Goal: Transaction & Acquisition: Book appointment/travel/reservation

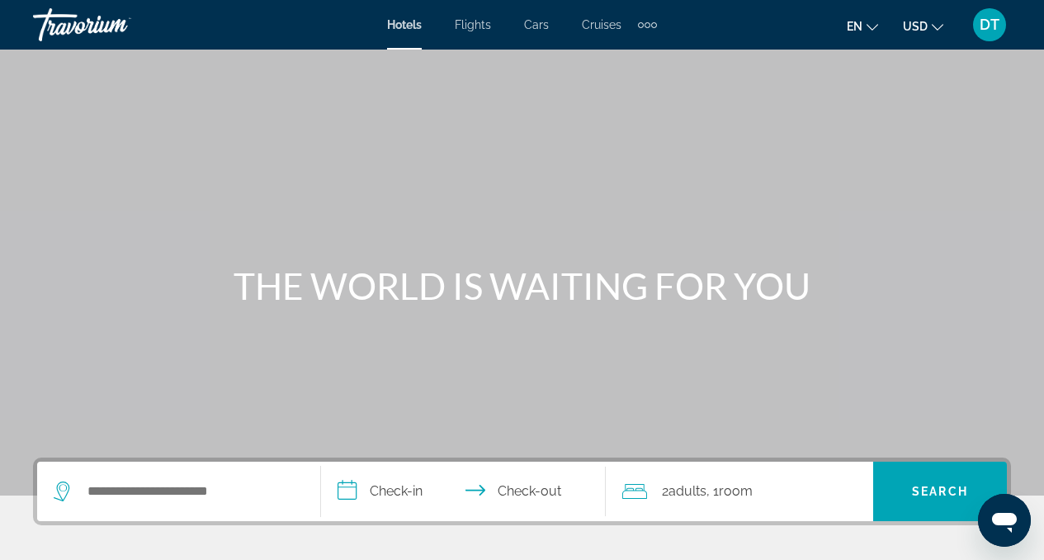
click at [982, 24] on span "DT" at bounding box center [990, 25] width 20 height 17
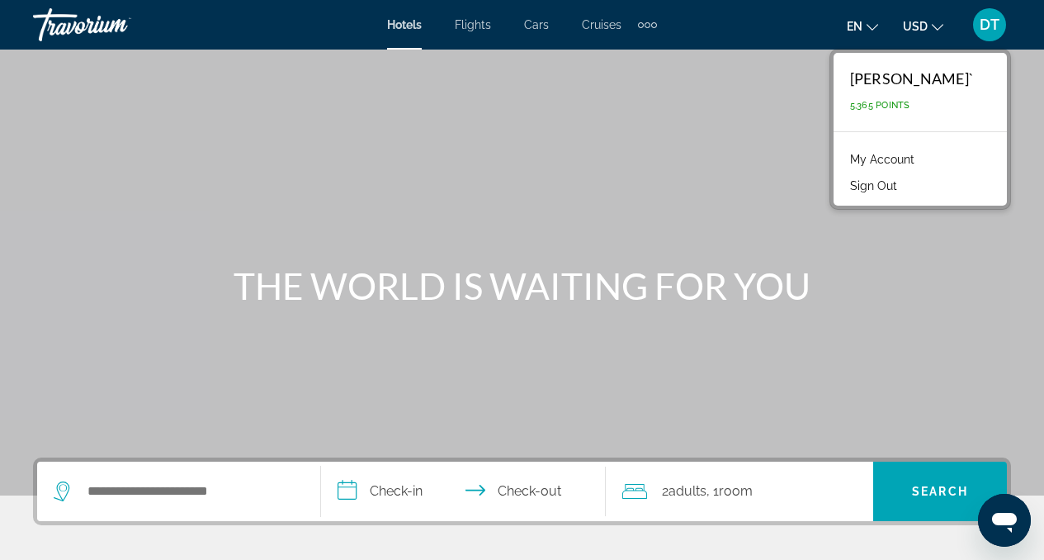
click at [895, 159] on link "My Account" at bounding box center [882, 159] width 81 height 21
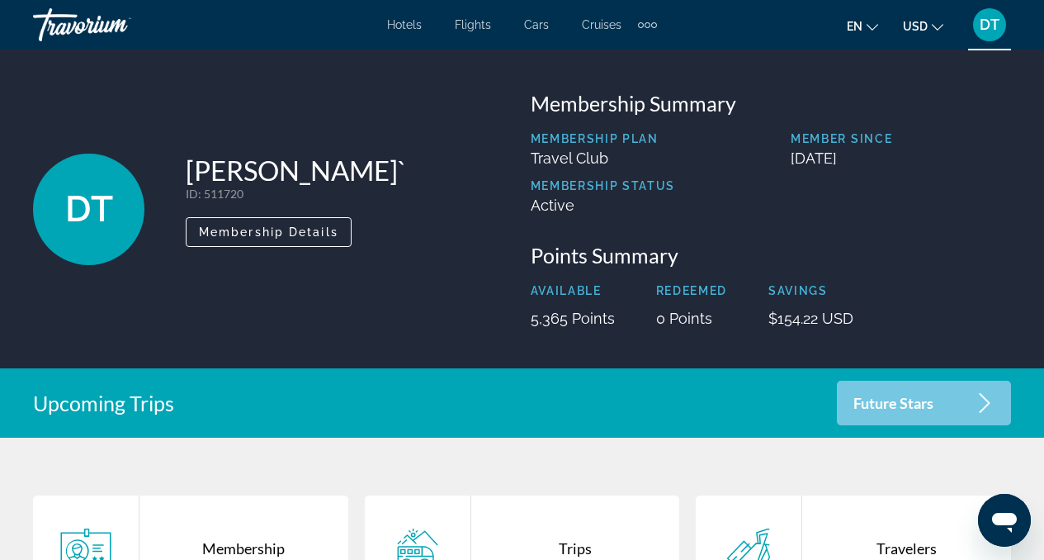
click at [651, 21] on div "Extra navigation items" at bounding box center [647, 24] width 19 height 25
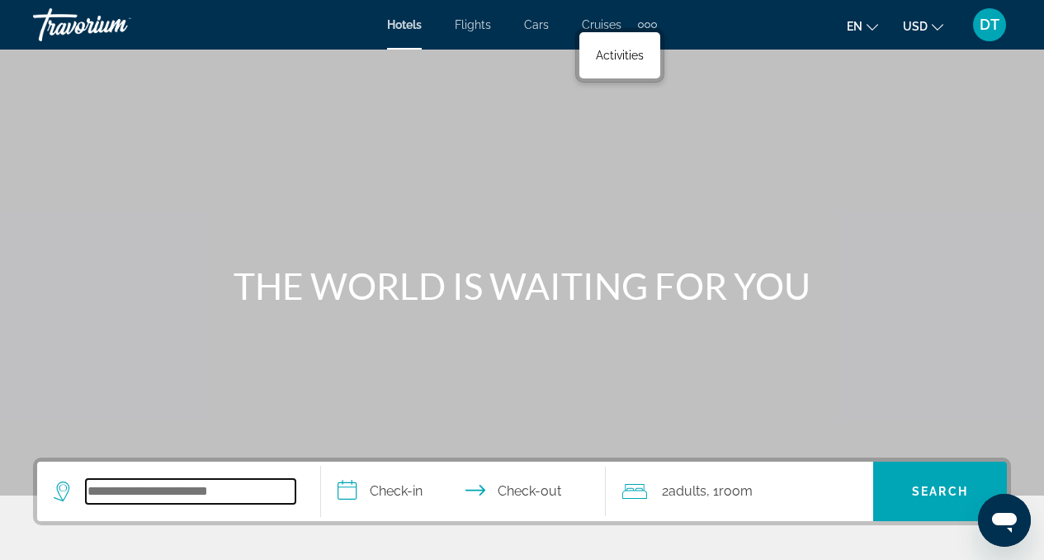
click at [205, 485] on input "Search widget" at bounding box center [191, 491] width 210 height 25
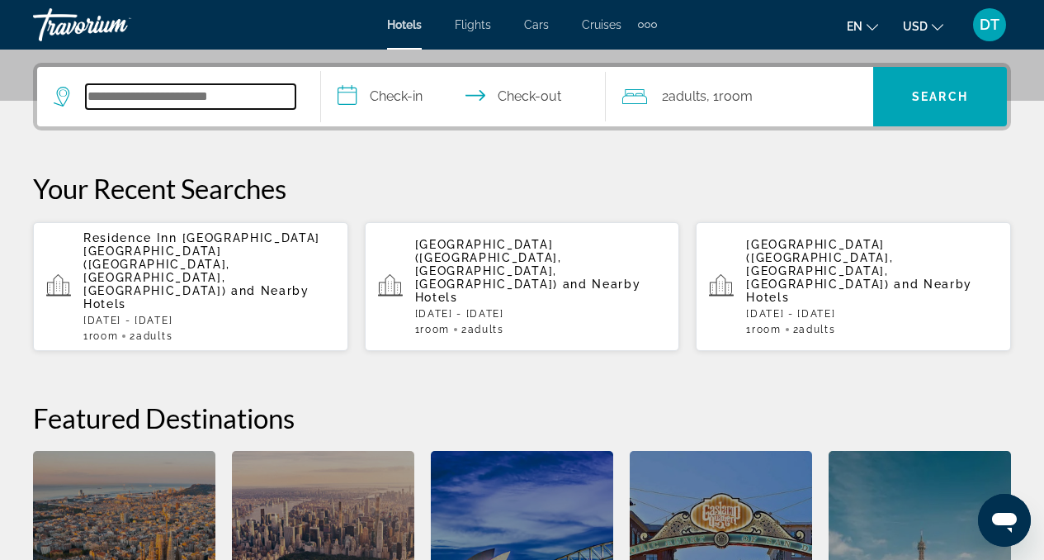
scroll to position [404, 0]
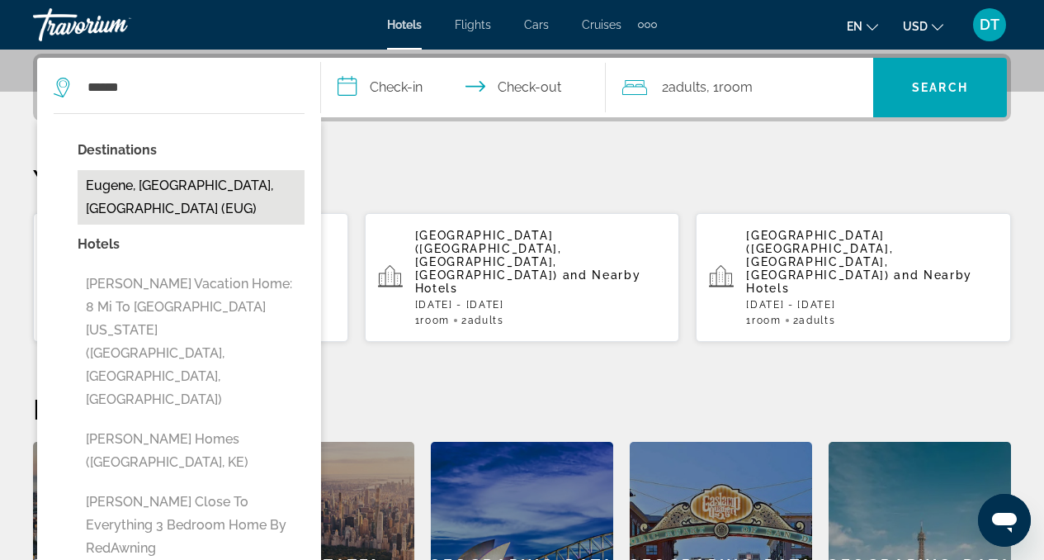
click at [215, 188] on button "Eugene, [GEOGRAPHIC_DATA], [GEOGRAPHIC_DATA] (EUG)" at bounding box center [191, 197] width 227 height 54
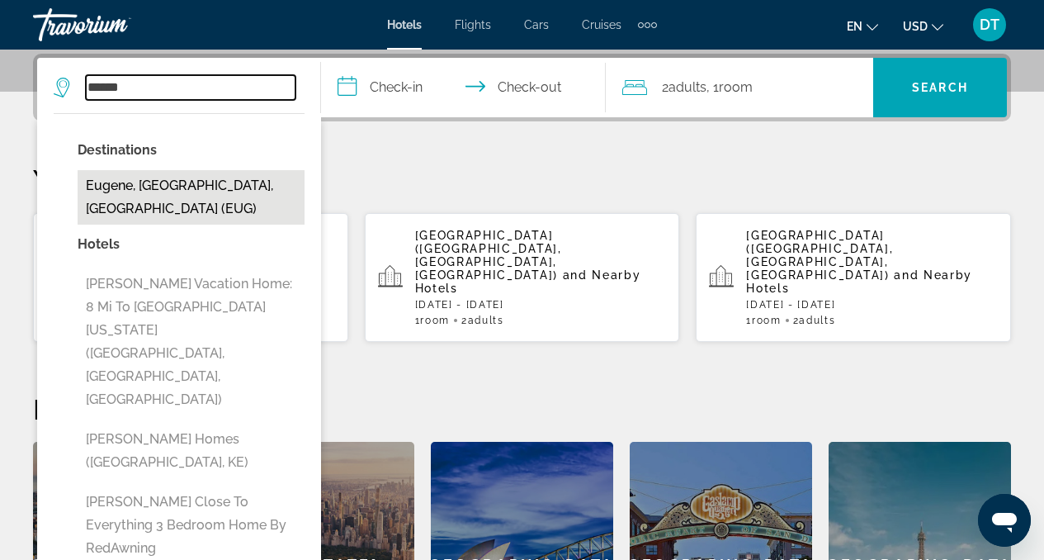
type input "**********"
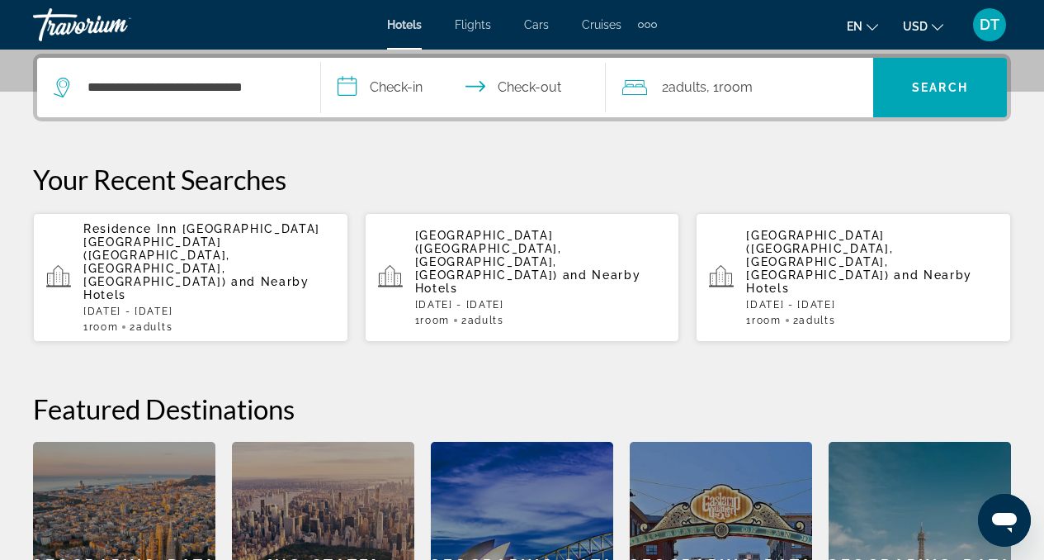
click at [376, 95] on input "**********" at bounding box center [466, 90] width 291 height 64
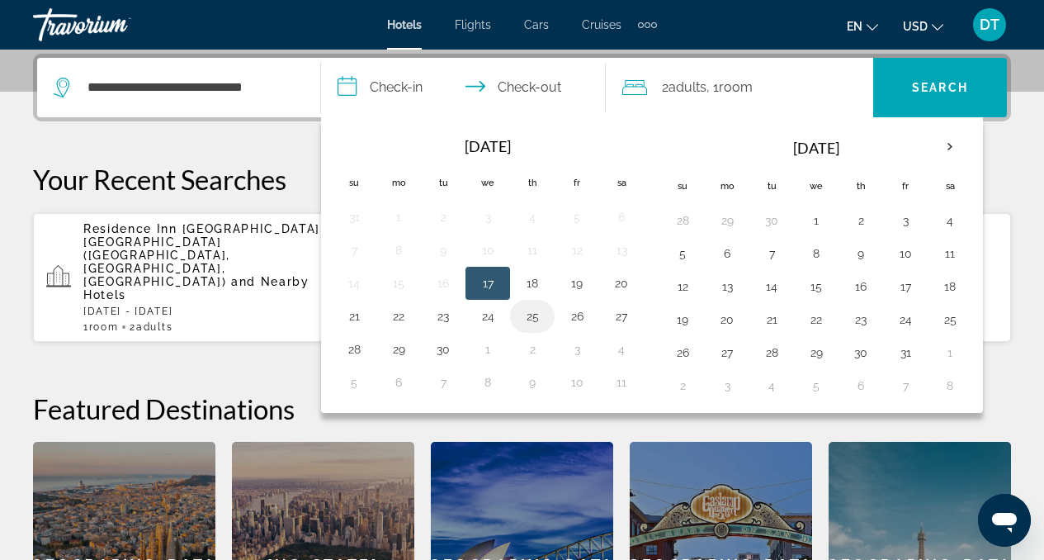
click at [526, 323] on button "25" at bounding box center [532, 316] width 26 height 23
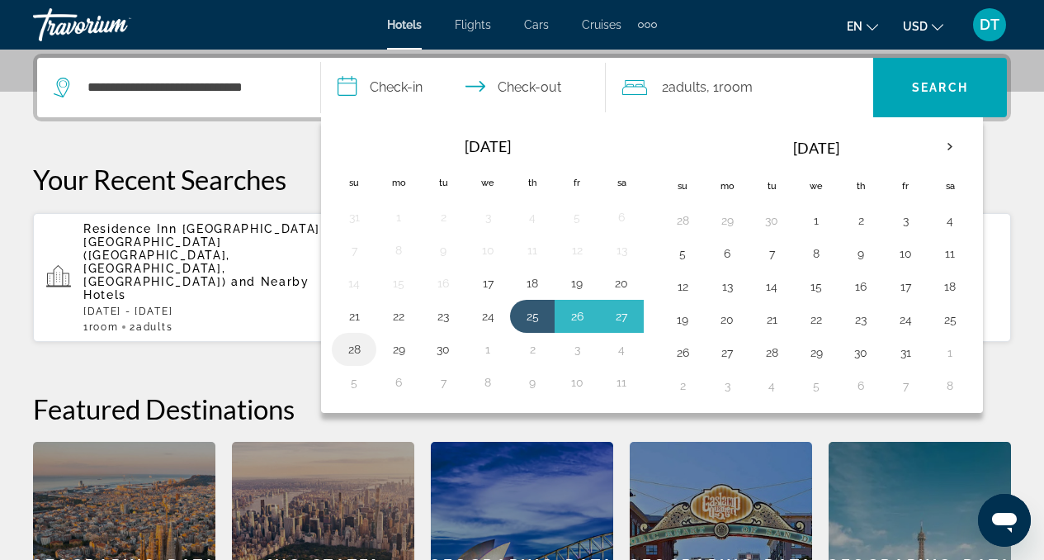
click at [360, 345] on button "28" at bounding box center [354, 349] width 26 height 23
type input "**********"
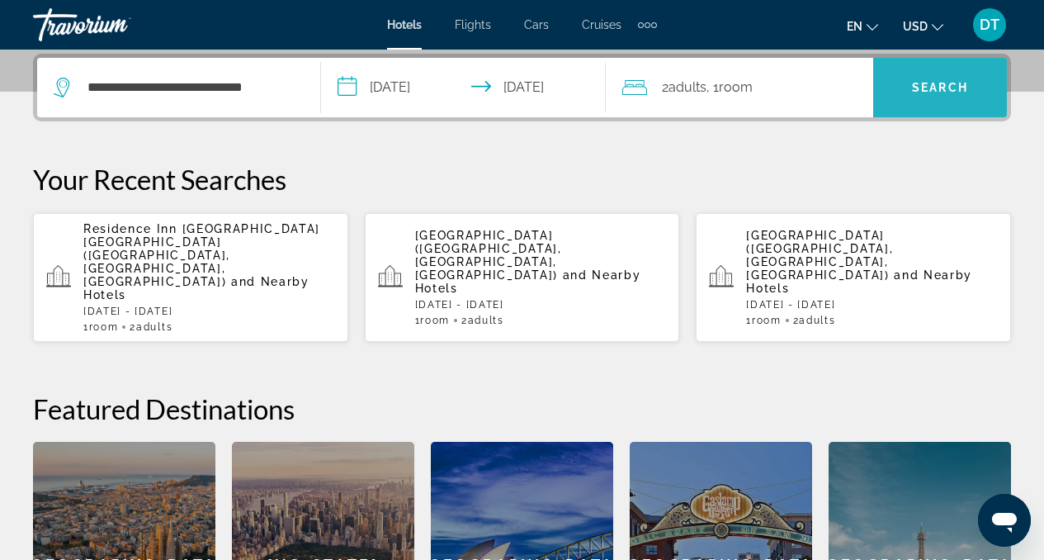
click at [920, 97] on span "Search widget" at bounding box center [940, 88] width 134 height 40
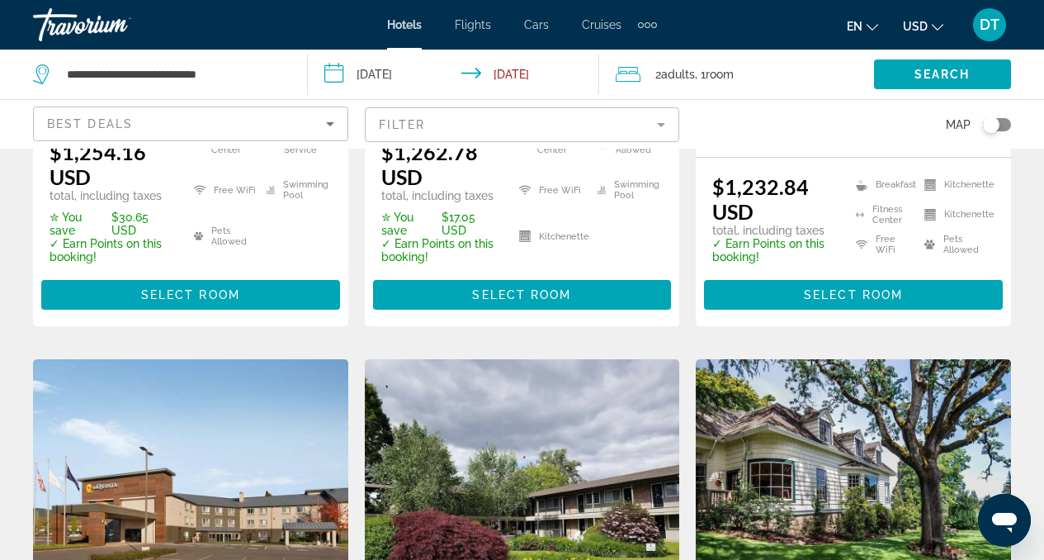
scroll to position [999, 0]
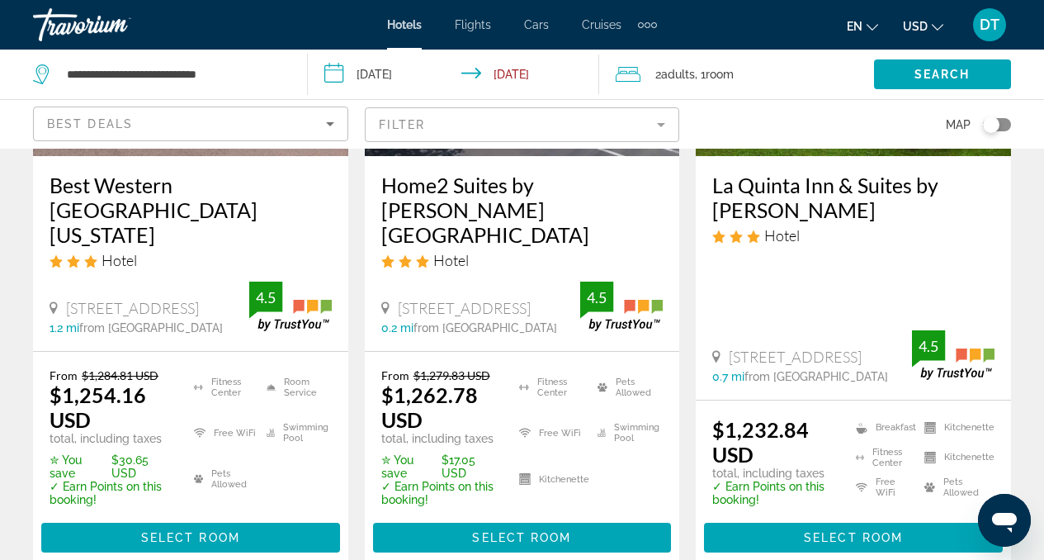
click at [456, 107] on mat-form-field "Filter" at bounding box center [522, 124] width 315 height 35
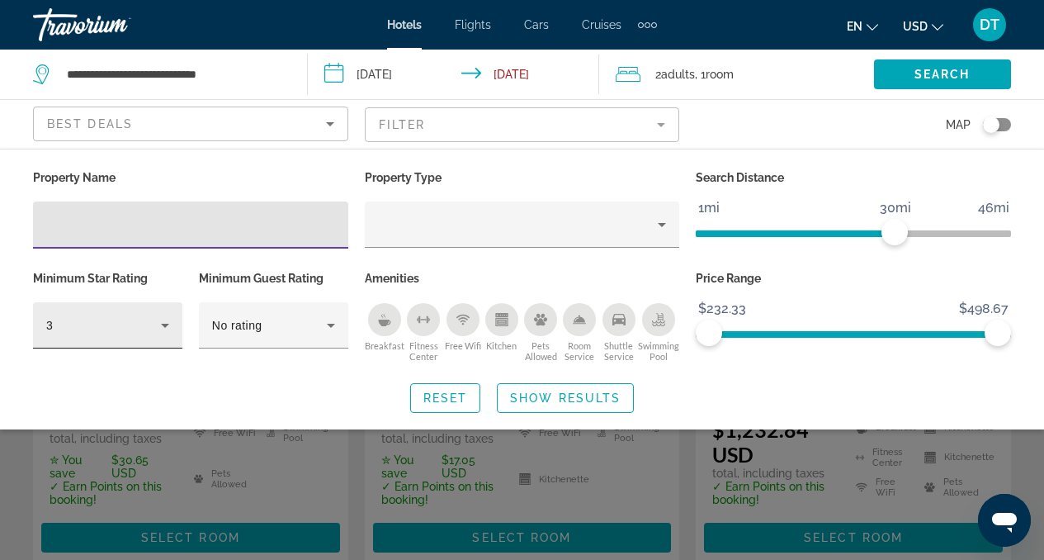
click at [144, 326] on div "3" at bounding box center [103, 325] width 115 height 20
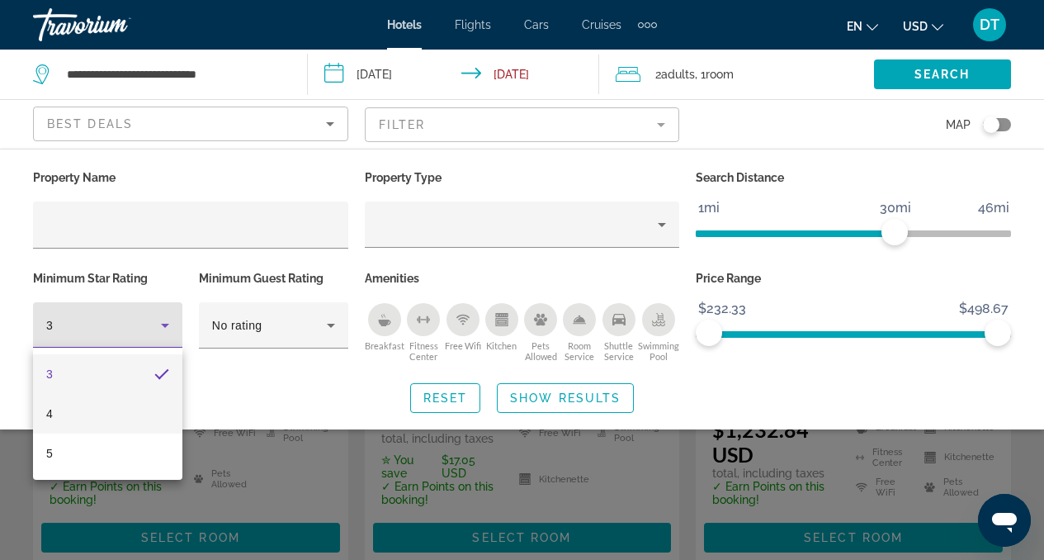
click at [131, 409] on mat-option "4" at bounding box center [107, 414] width 149 height 40
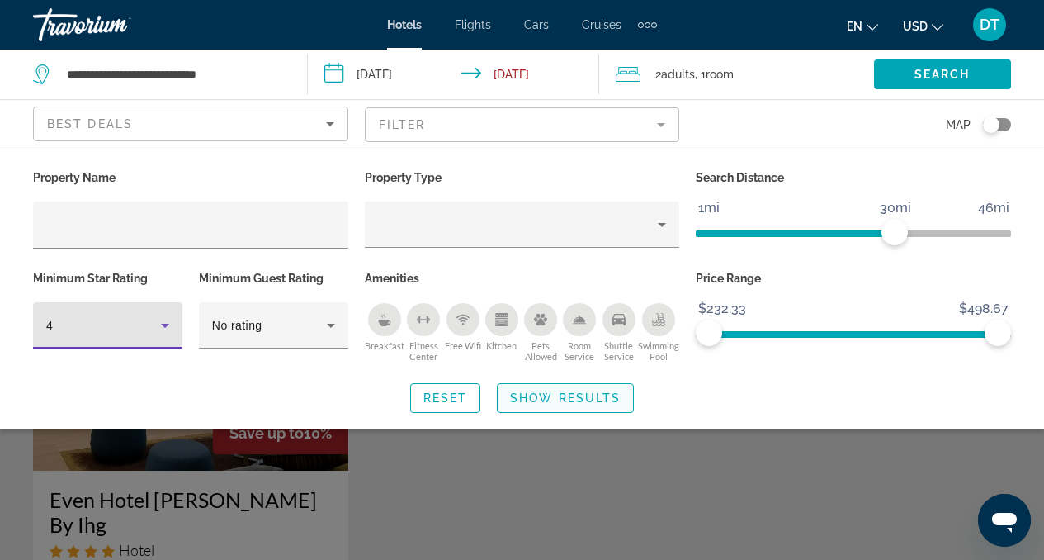
click at [566, 399] on span "Show Results" at bounding box center [565, 397] width 111 height 13
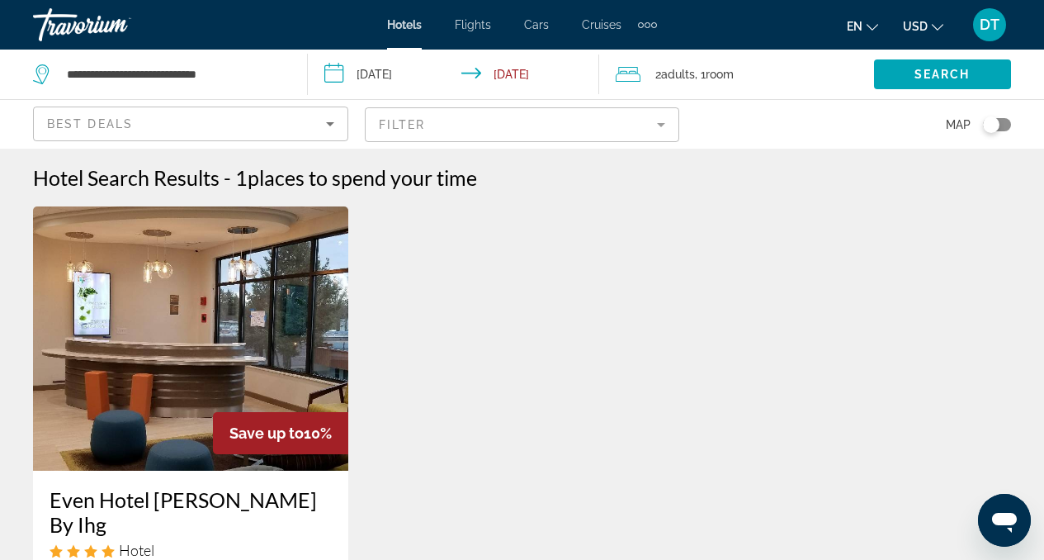
click at [400, 128] on mat-form-field "Filter" at bounding box center [522, 124] width 315 height 35
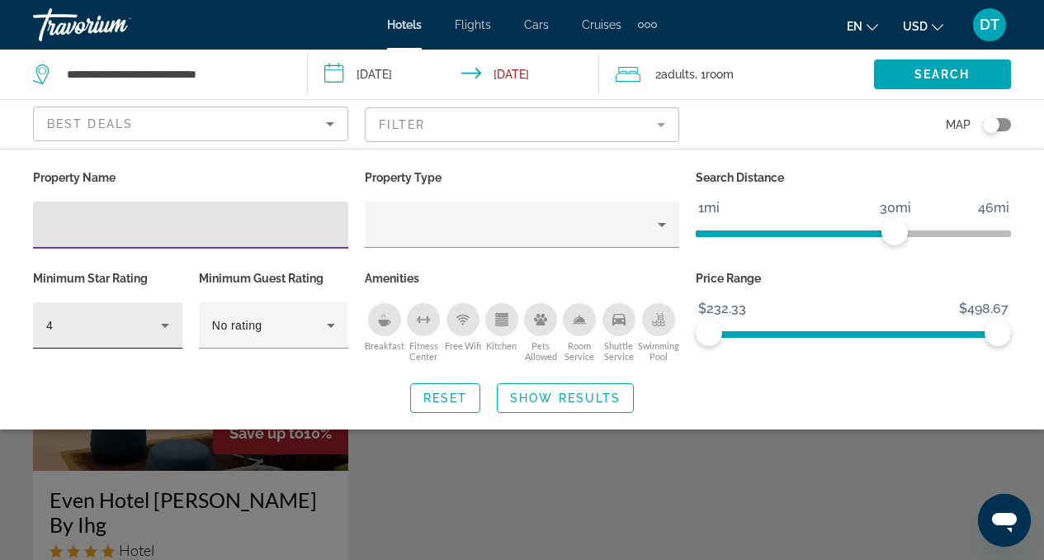
click at [104, 322] on div "4" at bounding box center [103, 325] width 115 height 20
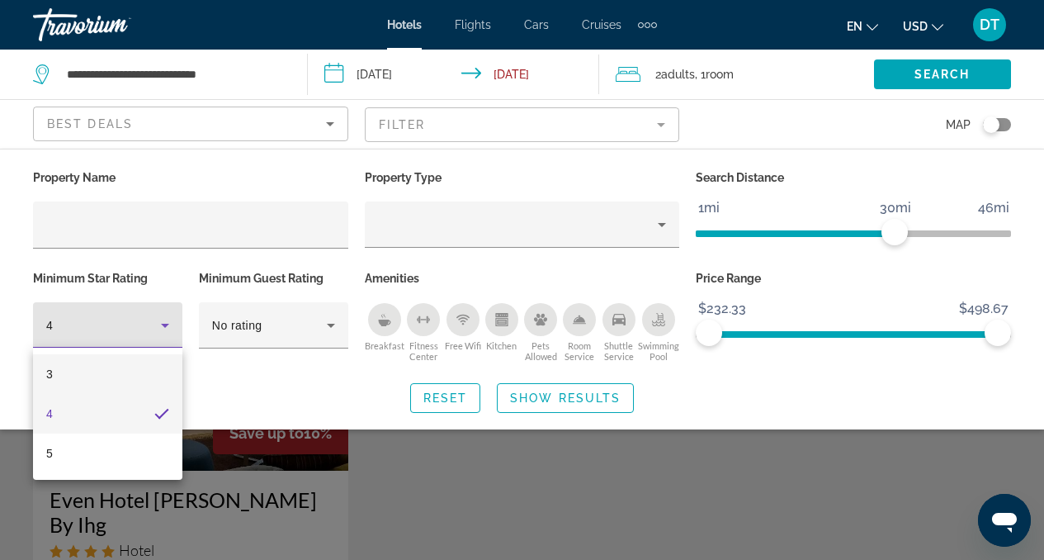
click at [92, 383] on mat-option "3" at bounding box center [107, 374] width 149 height 40
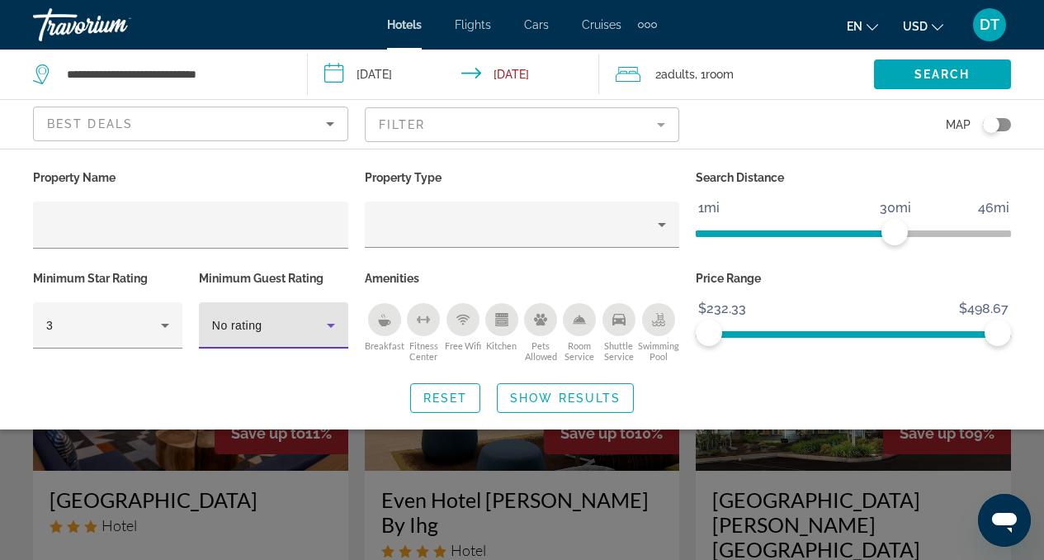
click at [265, 319] on div "No rating" at bounding box center [269, 325] width 115 height 20
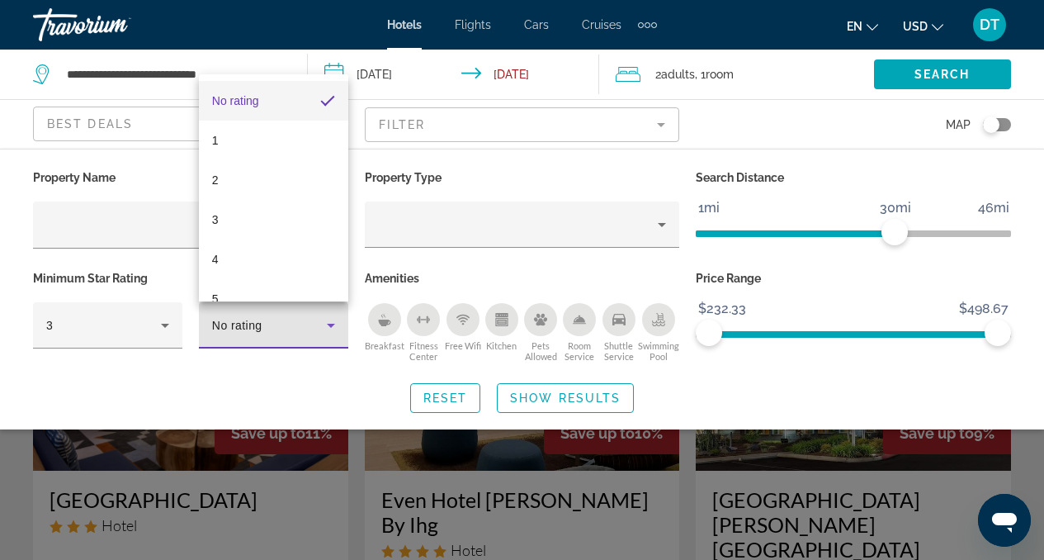
scroll to position [24, 0]
click at [485, 229] on div at bounding box center [522, 280] width 1044 height 560
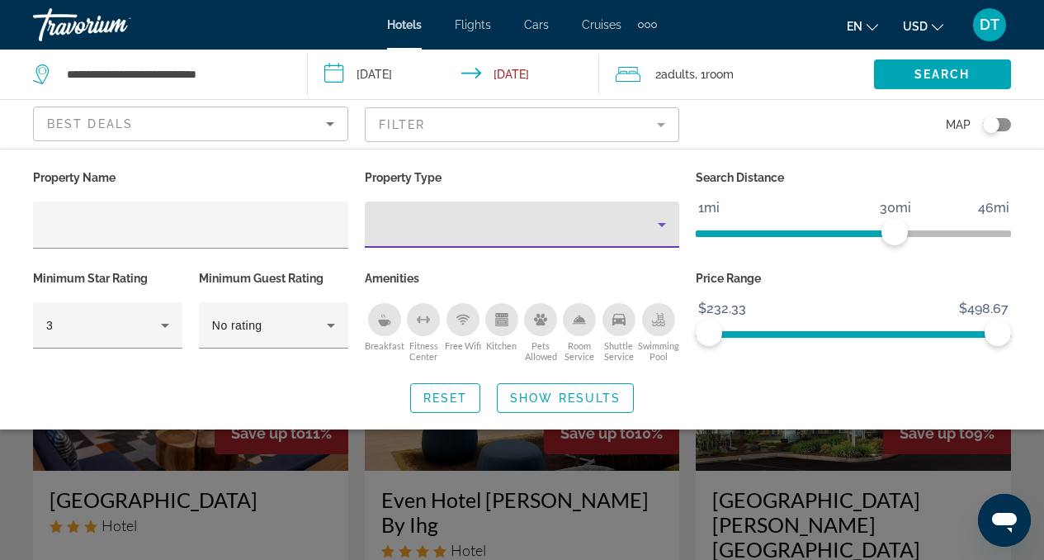
click at [485, 229] on div "Property type" at bounding box center [518, 225] width 281 height 20
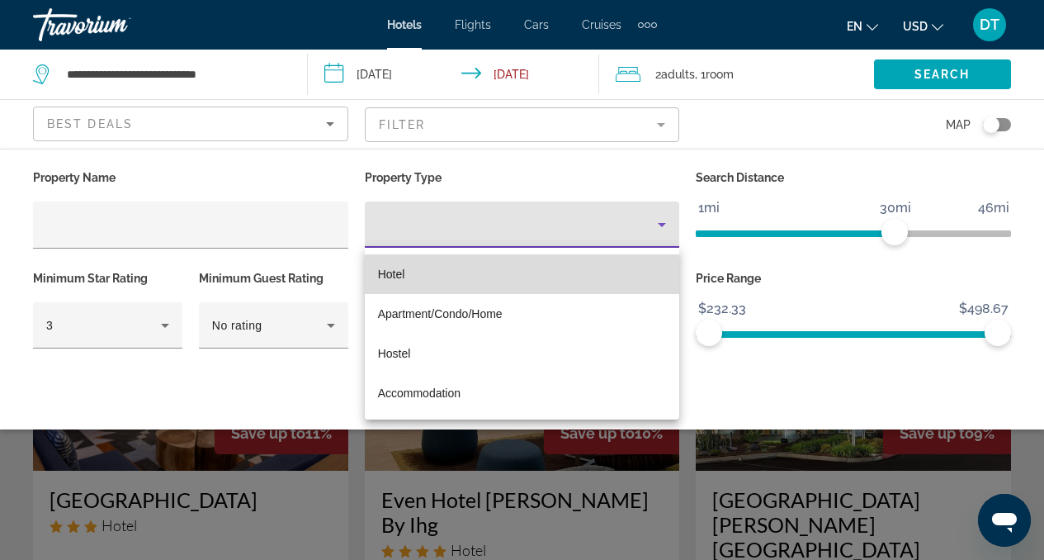
click at [458, 277] on mat-option "Hotel" at bounding box center [522, 274] width 315 height 40
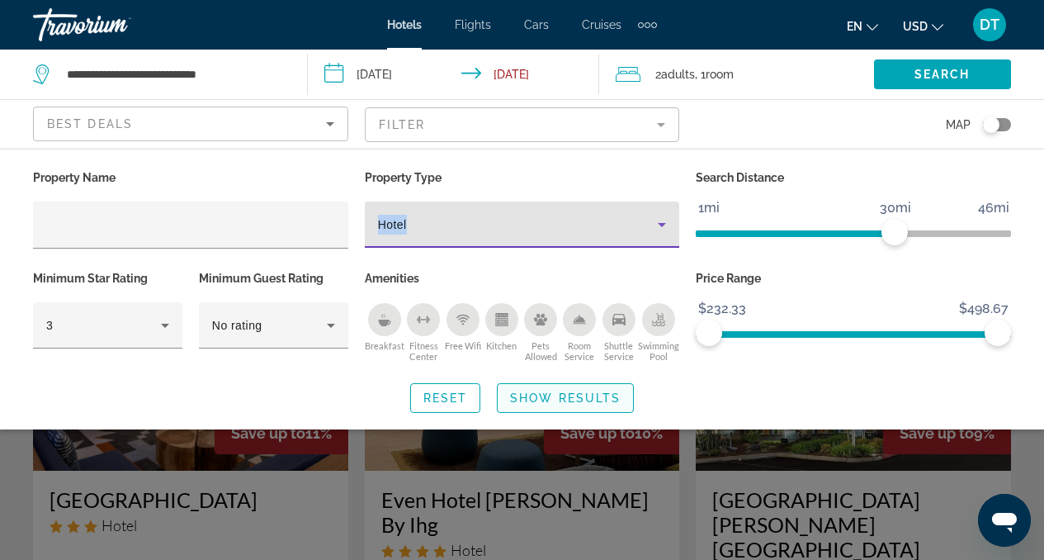
click at [548, 396] on span "Show Results" at bounding box center [565, 397] width 111 height 13
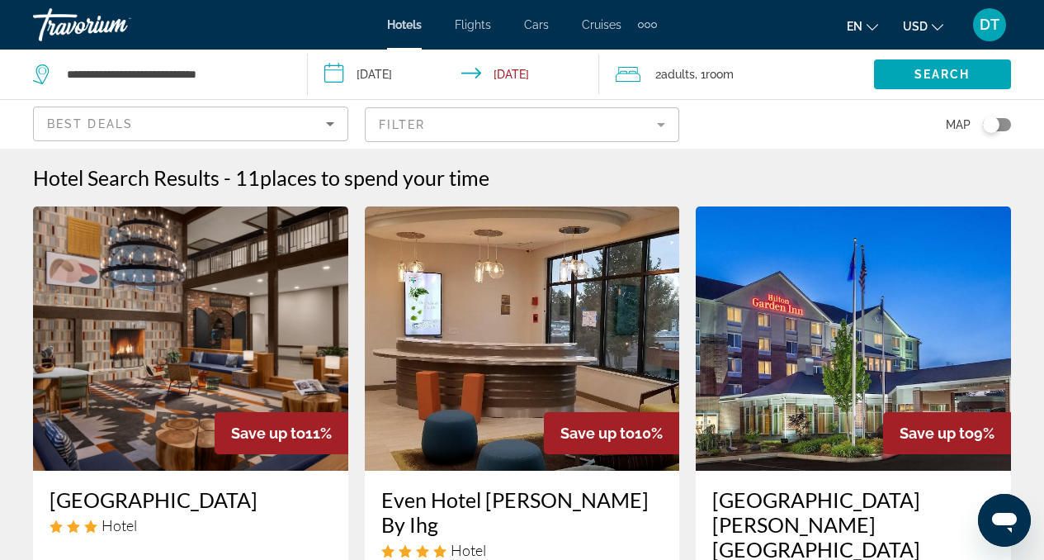
click at [598, 173] on div "Hotel Search Results - 11 places to spend your time" at bounding box center [522, 177] width 978 height 25
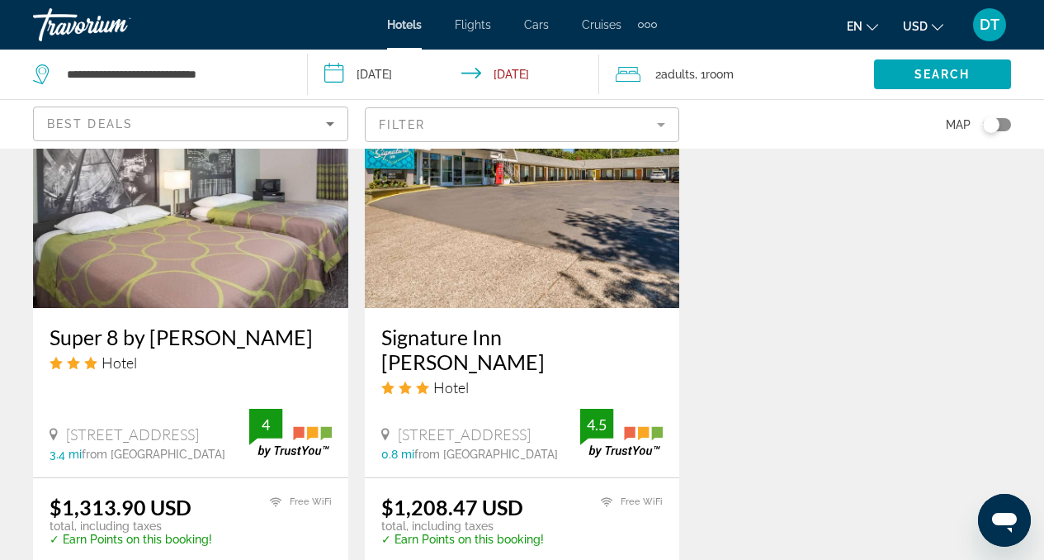
scroll to position [2212, 0]
